Goal: Check status: Check status

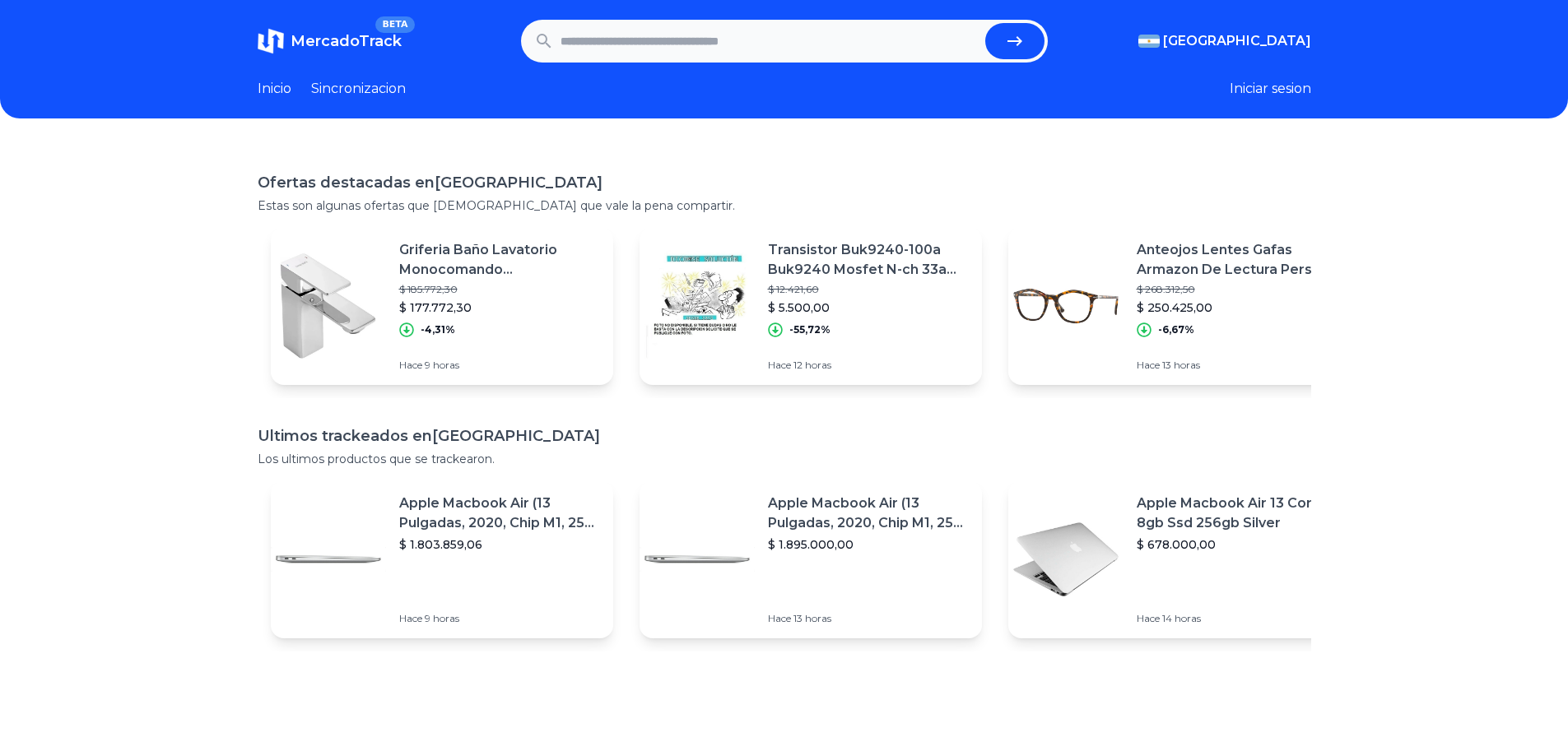
click at [733, 51] on input "text" at bounding box center [769, 41] width 418 height 36
click at [750, 41] on input "text" at bounding box center [769, 41] width 418 height 36
click at [693, 40] on input "text" at bounding box center [769, 41] width 418 height 36
paste input "**********"
click at [1018, 44] on icon "submit" at bounding box center [1015, 42] width 20 height 20
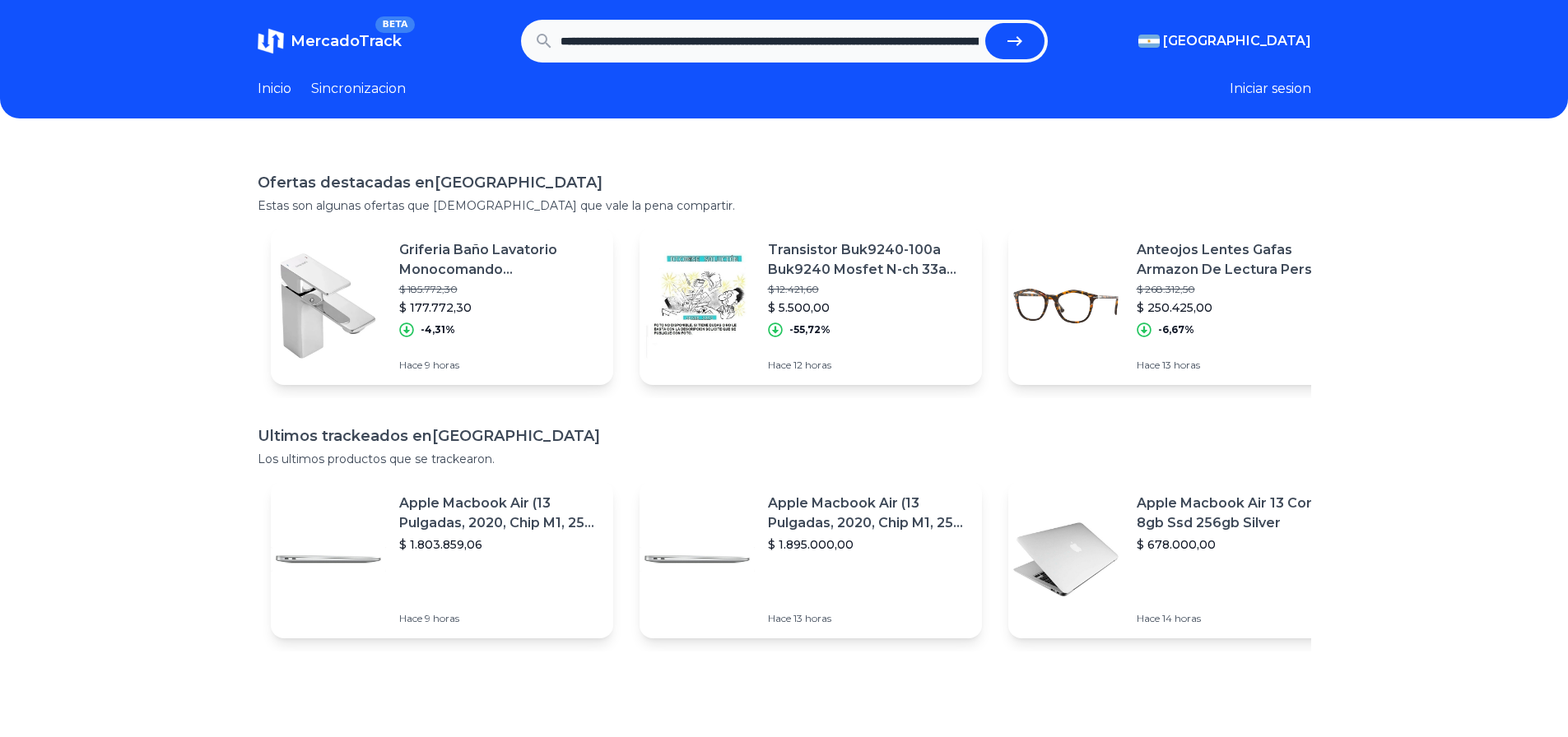
type input "**********"
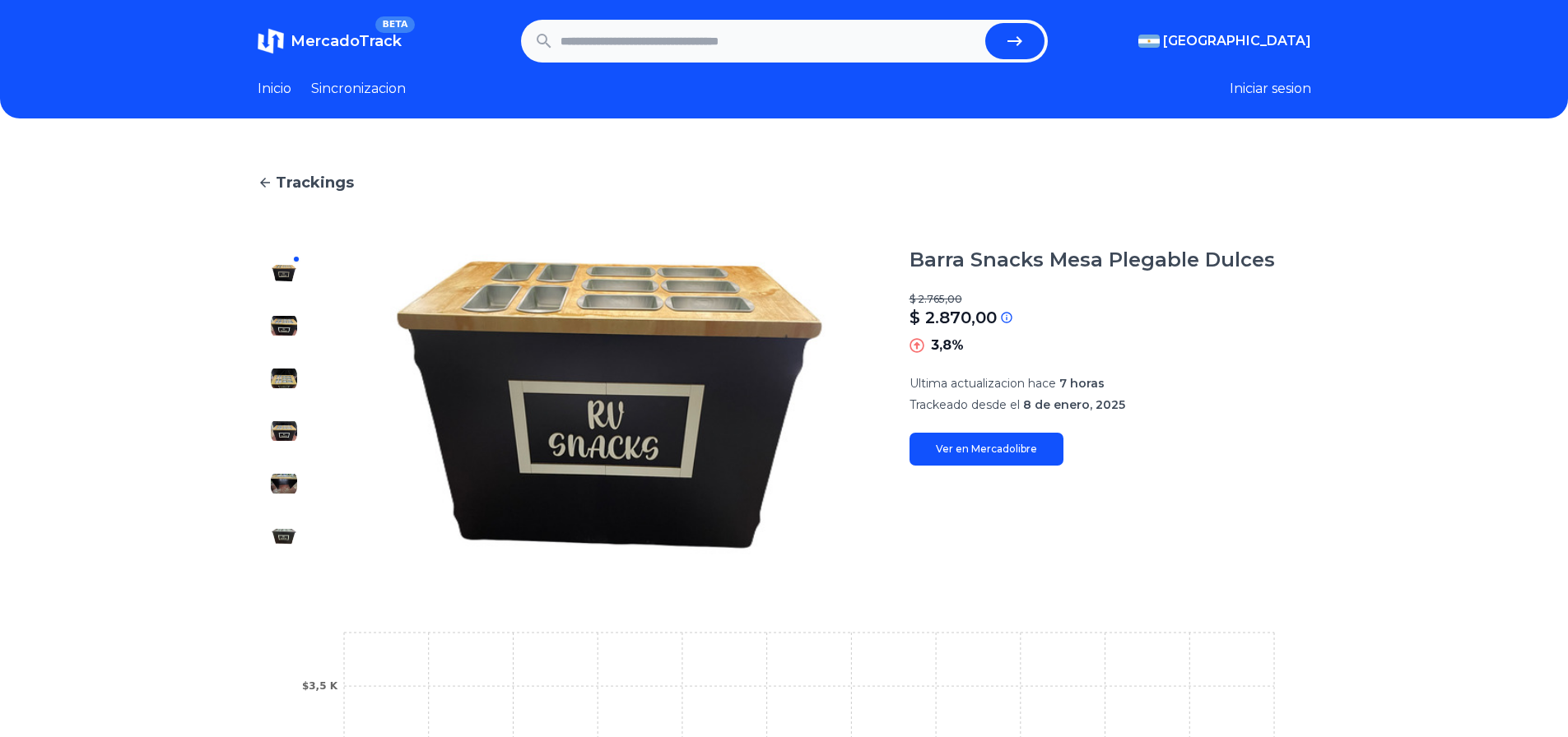
click at [294, 324] on img at bounding box center [284, 325] width 27 height 27
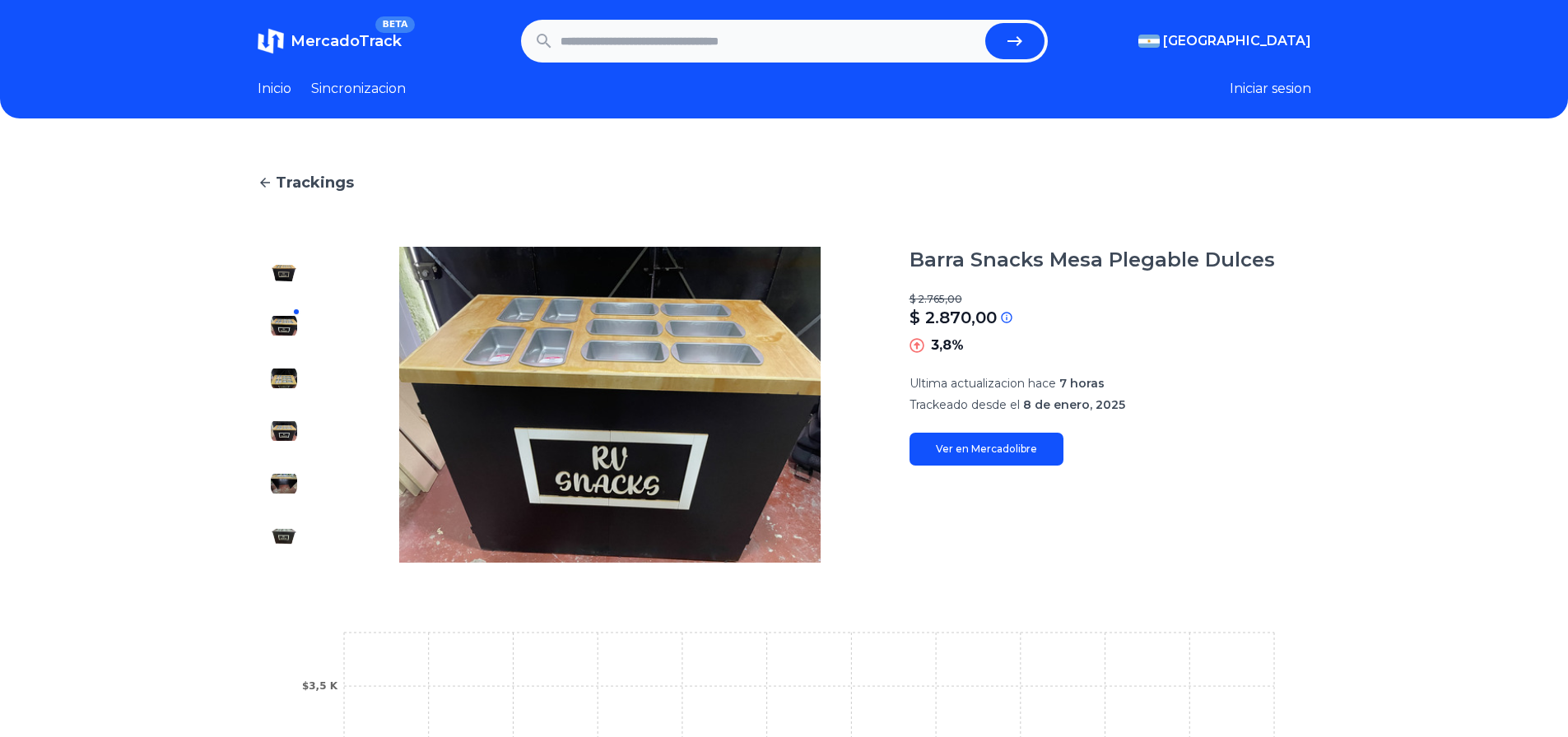
click at [295, 379] on img at bounding box center [284, 378] width 27 height 27
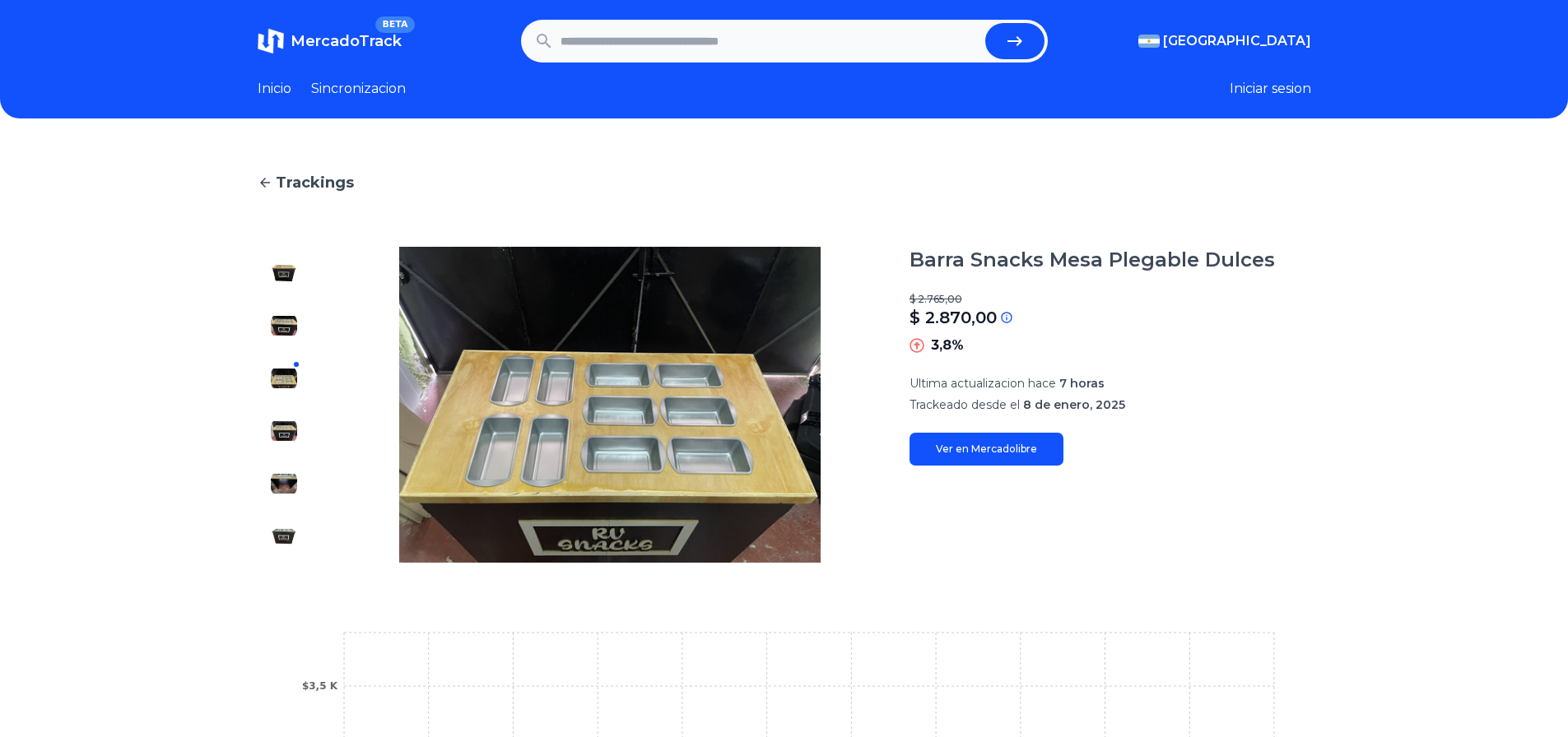
click at [290, 423] on img at bounding box center [284, 430] width 27 height 27
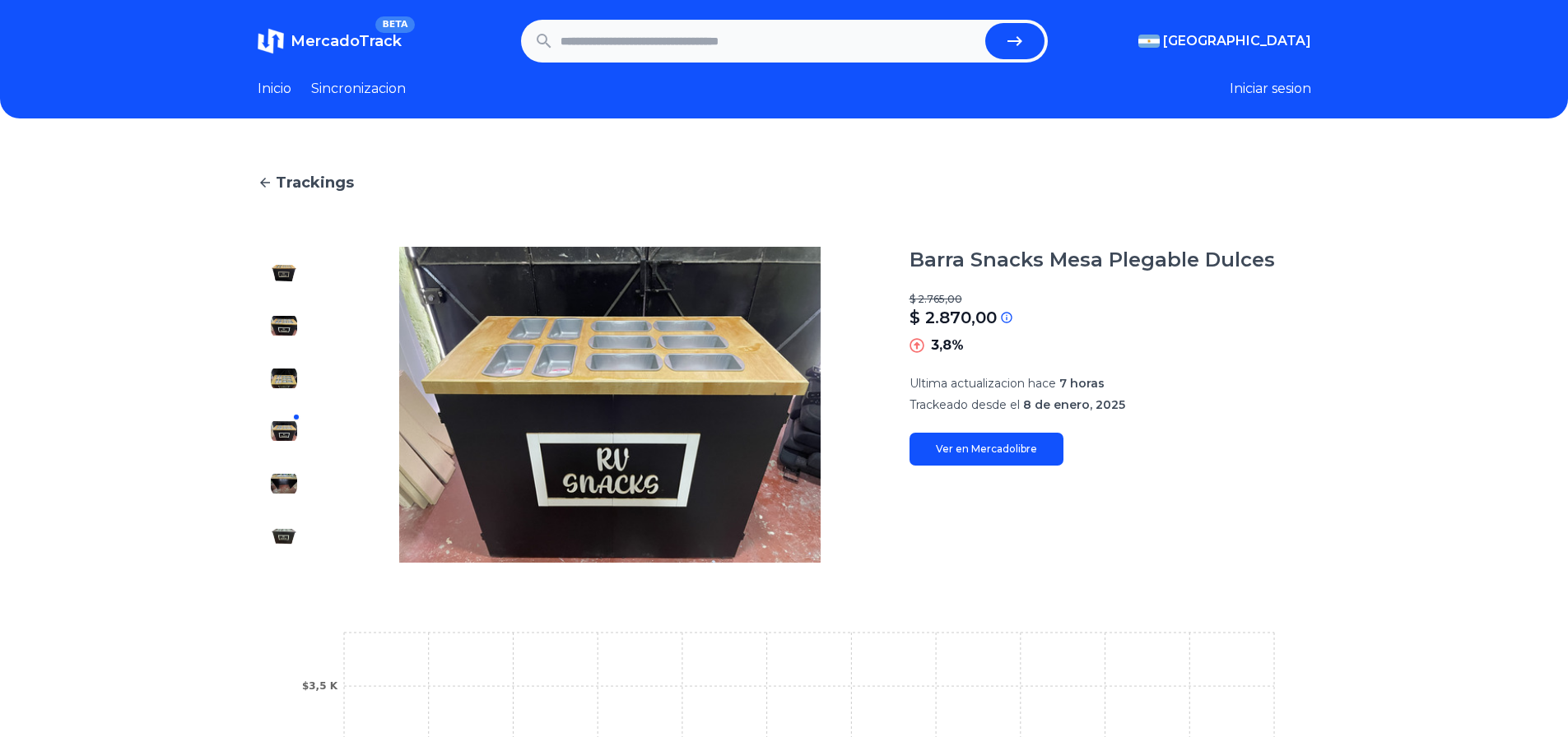
click at [288, 494] on img at bounding box center [284, 483] width 27 height 27
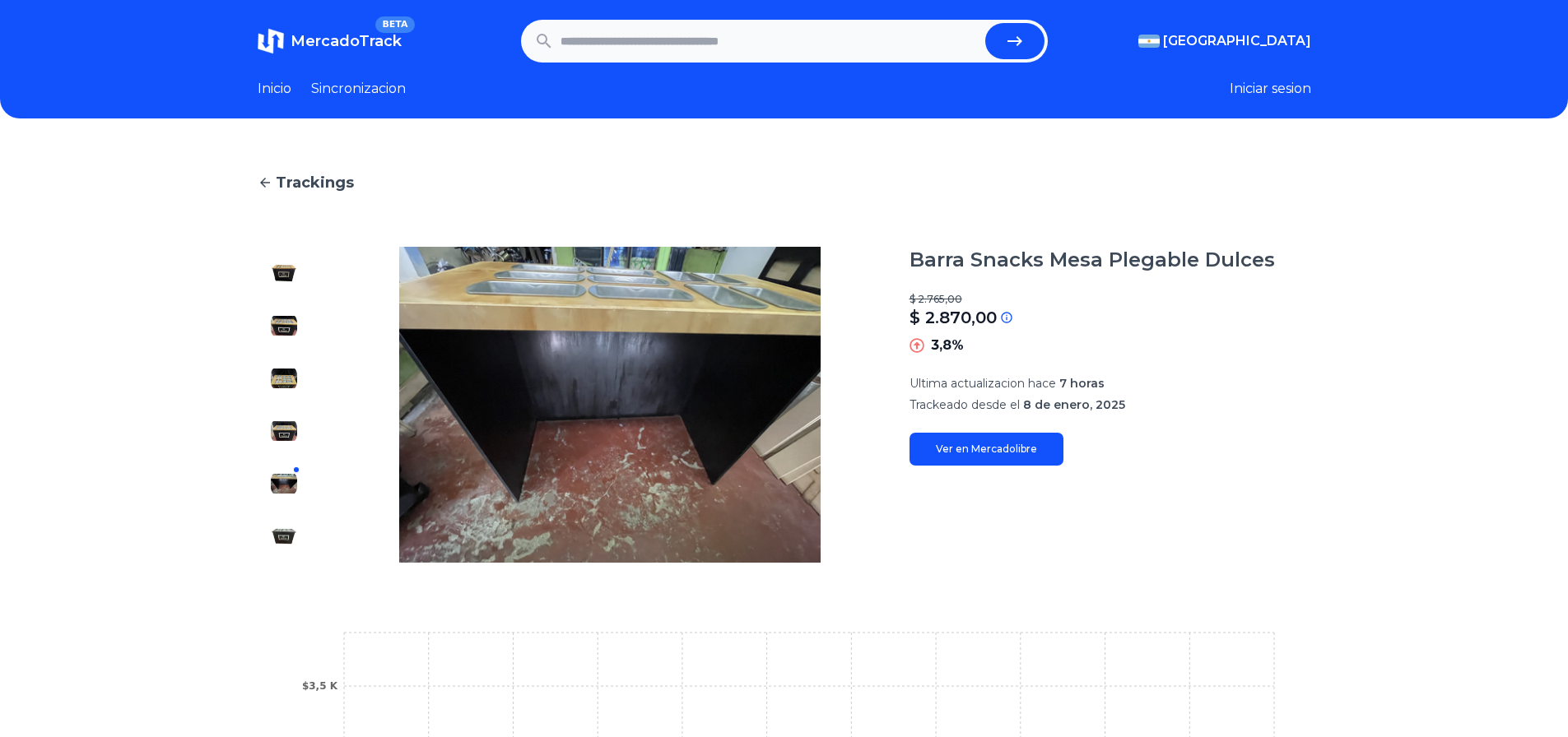
click at [288, 548] on img at bounding box center [284, 536] width 27 height 27
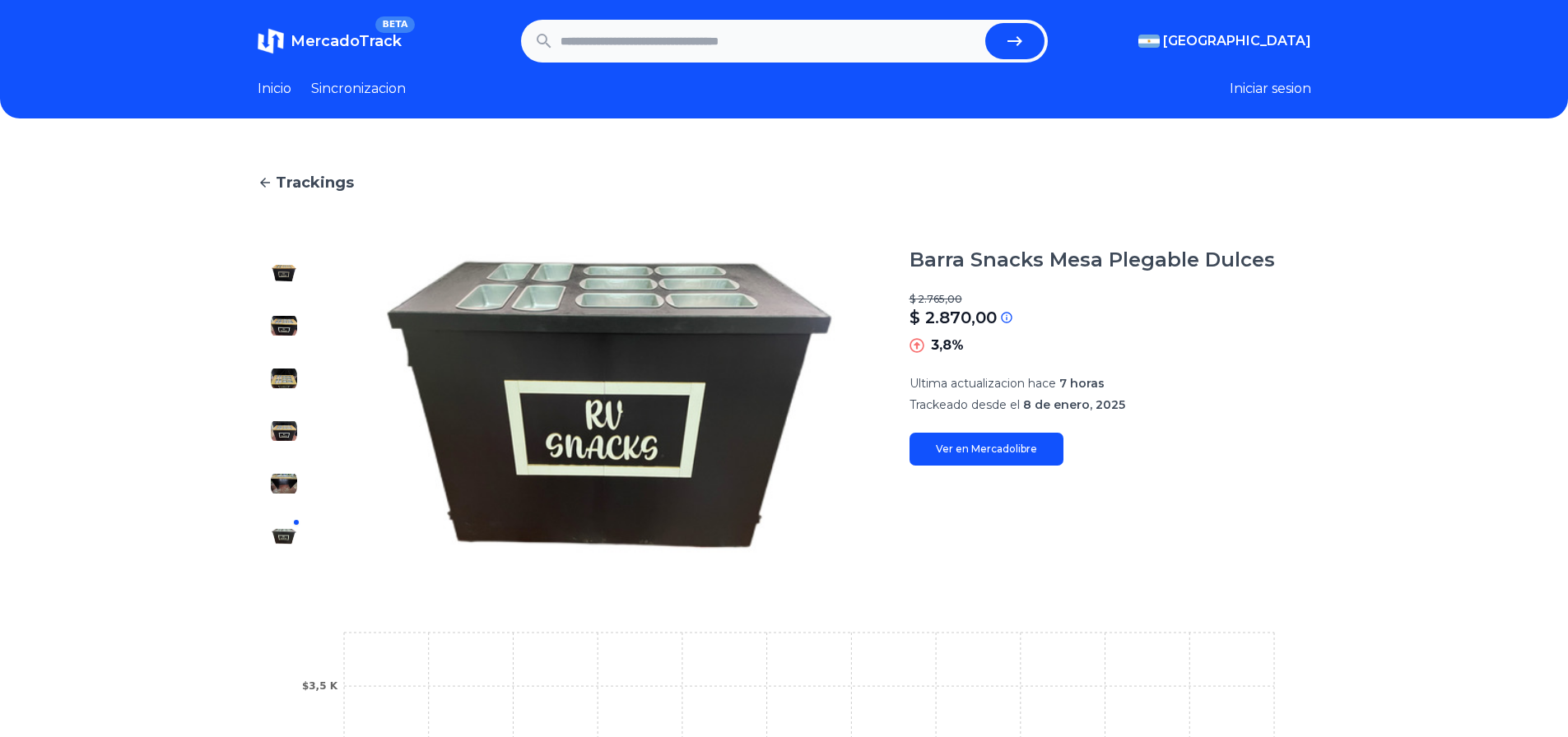
click at [280, 320] on img at bounding box center [284, 325] width 27 height 27
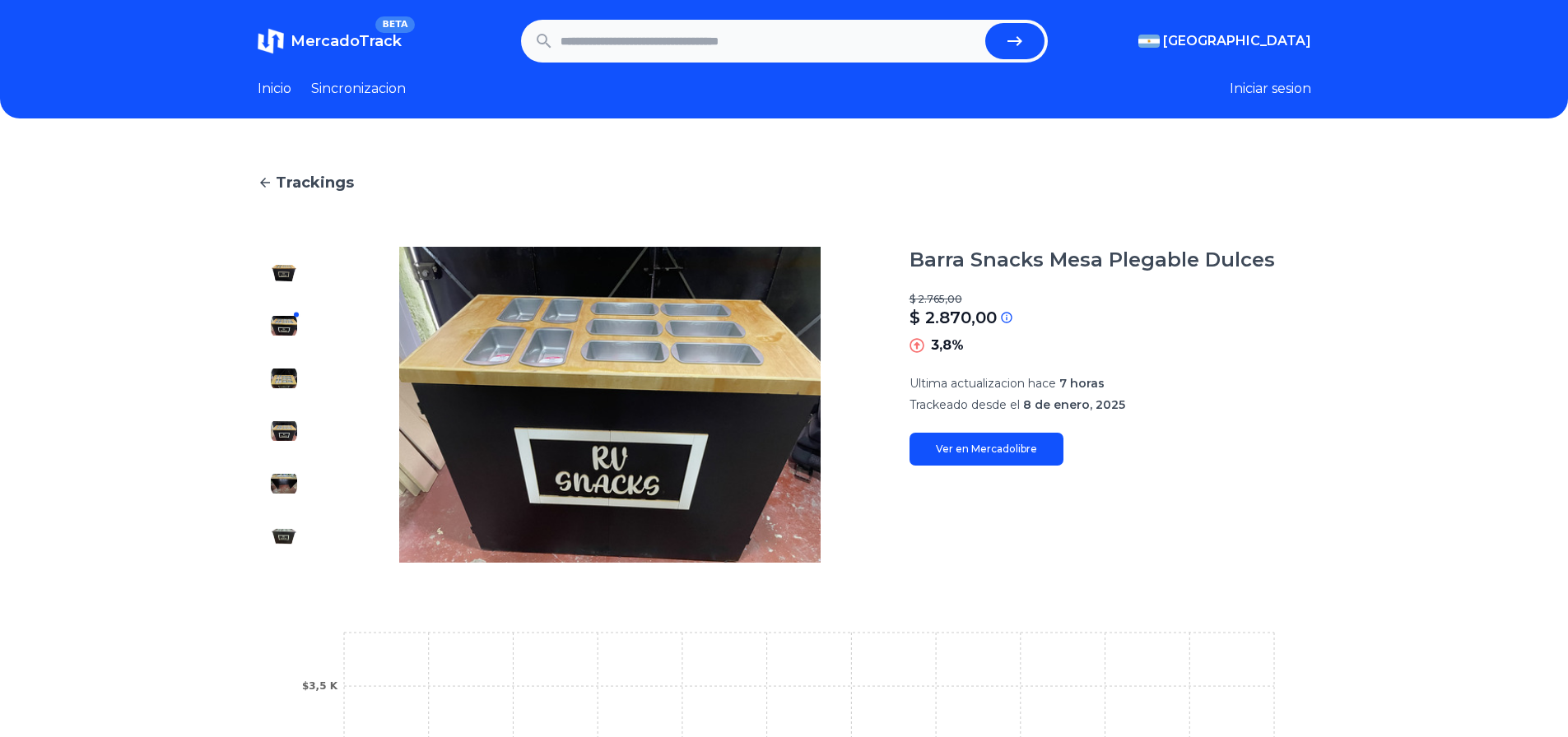
click at [287, 376] on img at bounding box center [284, 378] width 27 height 27
